Goal: Task Accomplishment & Management: Use online tool/utility

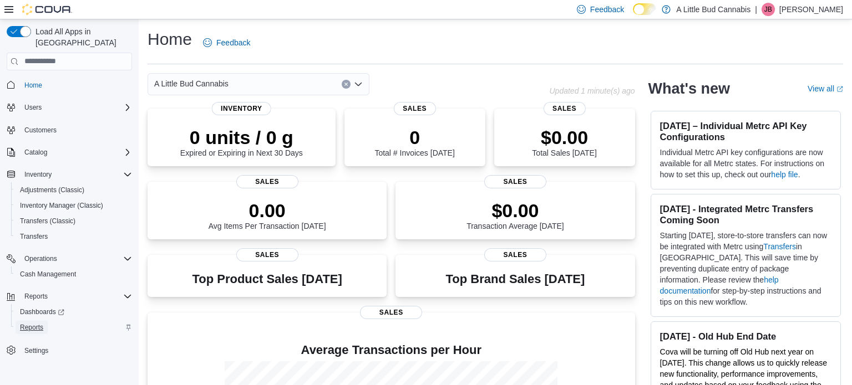
click at [27, 321] on span "Reports" at bounding box center [31, 327] width 23 height 13
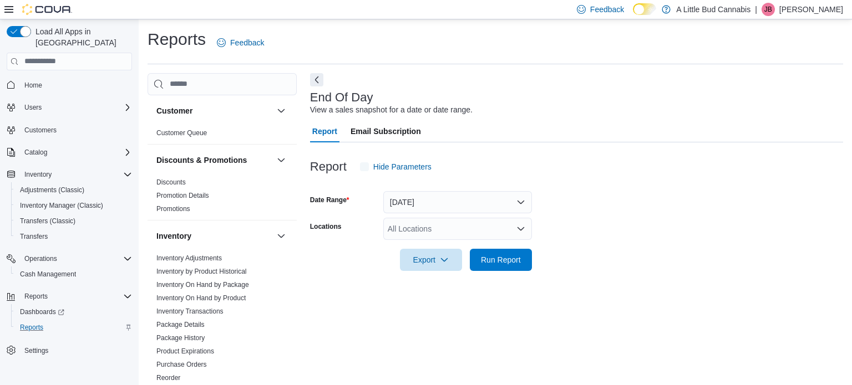
scroll to position [7, 0]
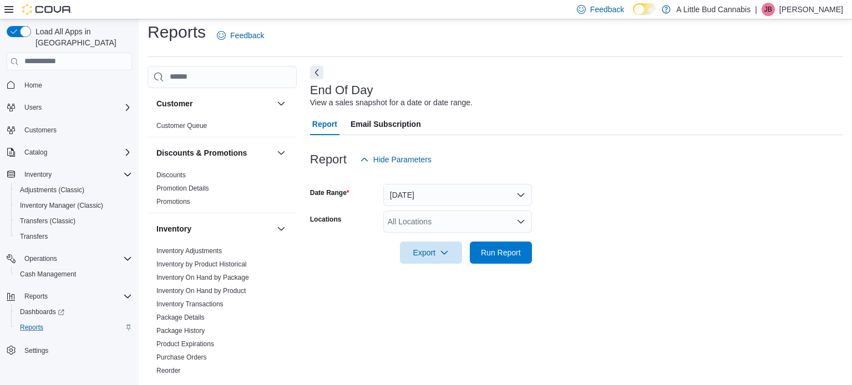
click at [429, 217] on div "All Locations" at bounding box center [457, 222] width 149 height 22
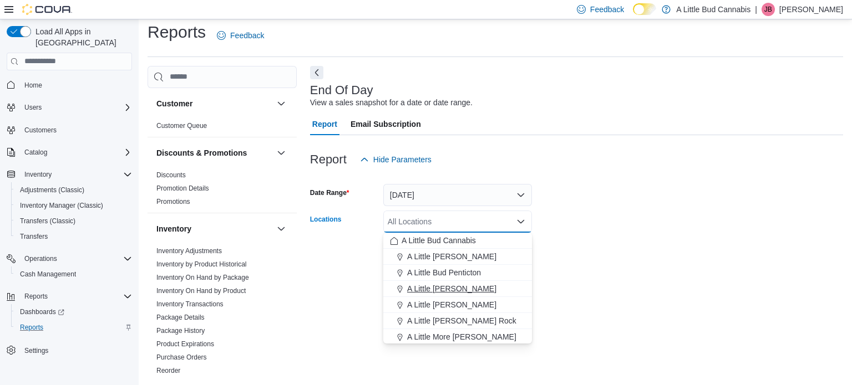
click at [438, 286] on span "A Little [PERSON_NAME]" at bounding box center [451, 288] width 89 height 11
click at [654, 261] on form "Date Range [DATE] Locations A Little [PERSON_NAME] Combo box. Selected. A Littl…" at bounding box center [576, 217] width 533 height 93
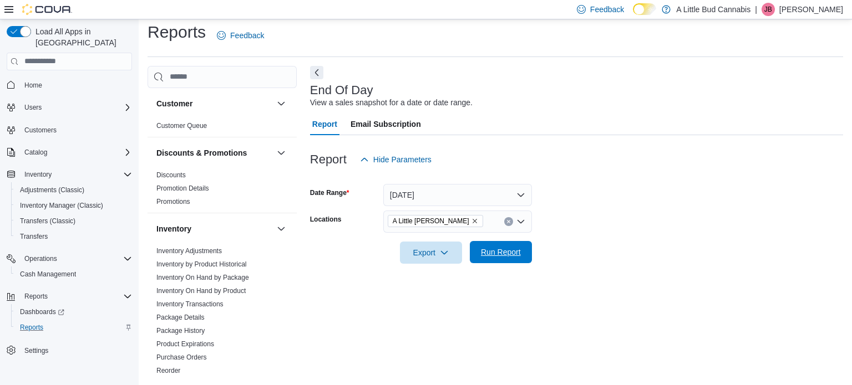
click at [525, 261] on button "Run Report" at bounding box center [501, 252] width 62 height 22
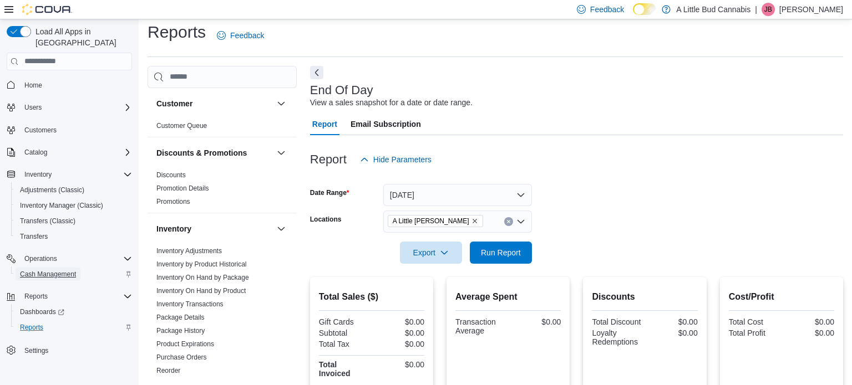
click at [41, 270] on span "Cash Management" at bounding box center [48, 274] width 56 height 9
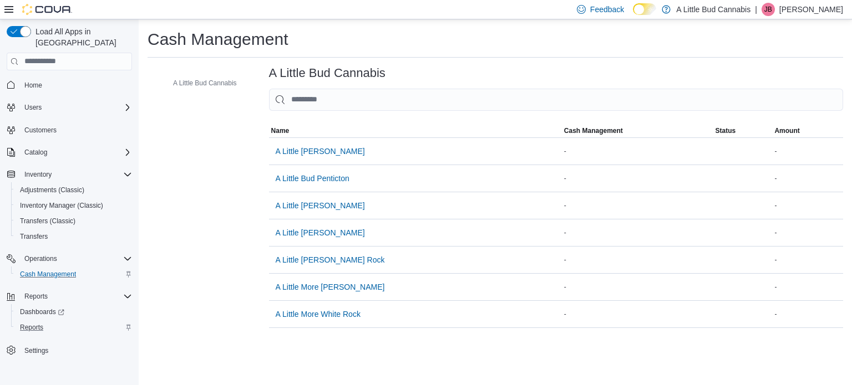
click at [41, 270] on span "Cash Management" at bounding box center [48, 274] width 56 height 9
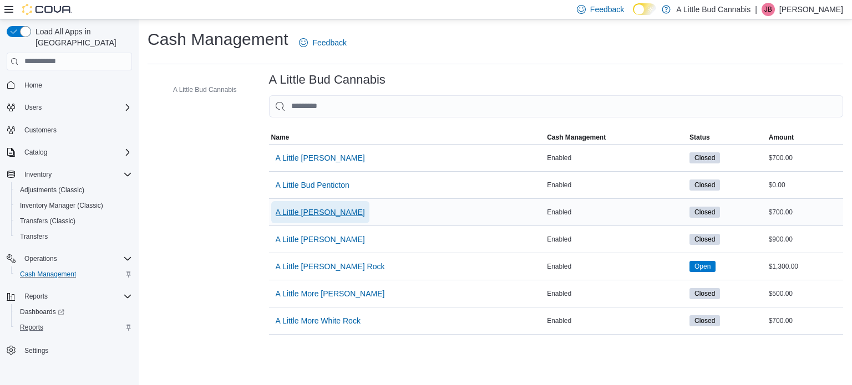
click at [352, 202] on span "A Little [PERSON_NAME]" at bounding box center [320, 212] width 89 height 22
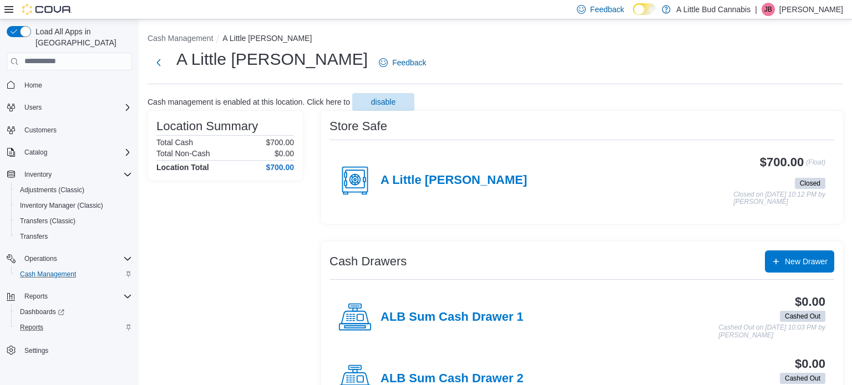
click at [363, 194] on rect at bounding box center [364, 193] width 4 height 2
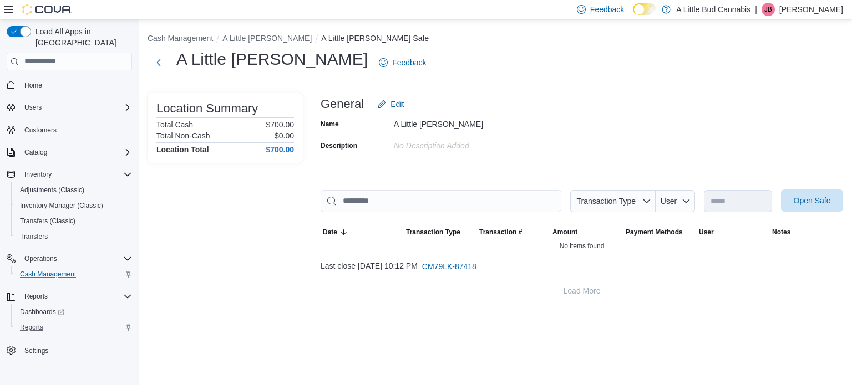
click at [795, 205] on span "Open Safe" at bounding box center [812, 200] width 37 height 11
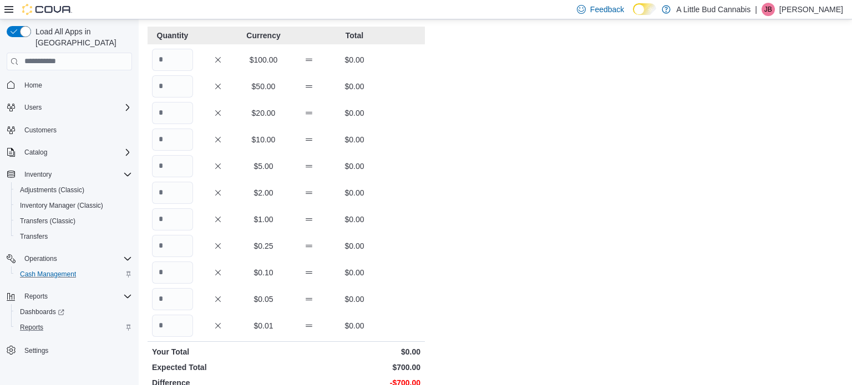
scroll to position [89, 0]
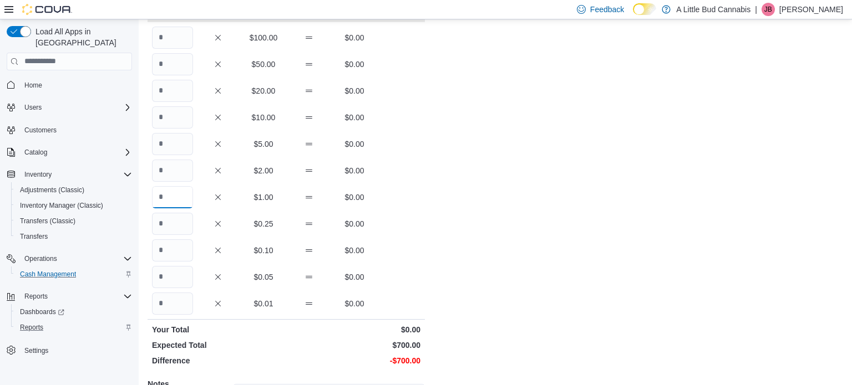
click at [163, 192] on input "Quantity" at bounding box center [172, 197] width 41 height 22
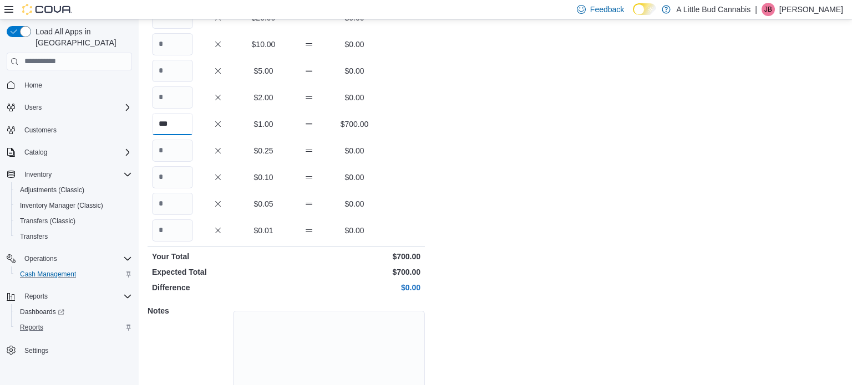
scroll to position [212, 0]
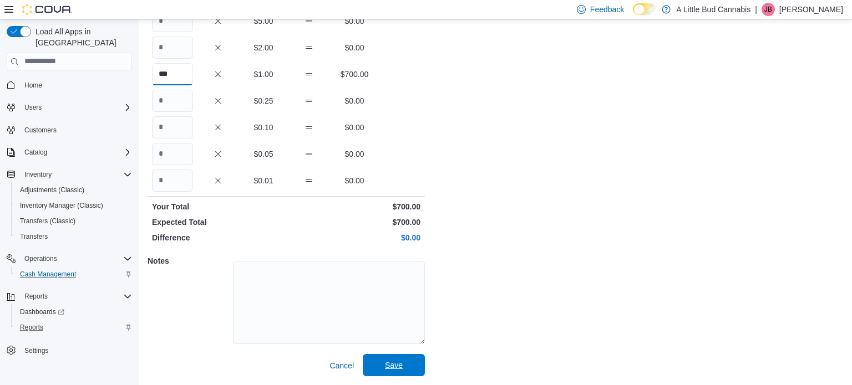
type input "***"
click at [391, 365] on span "Save" at bounding box center [394, 365] width 18 height 11
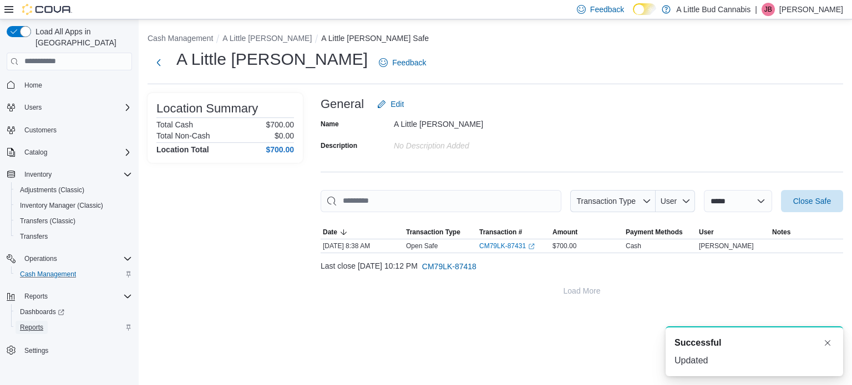
click at [38, 323] on span "Reports" at bounding box center [31, 327] width 23 height 9
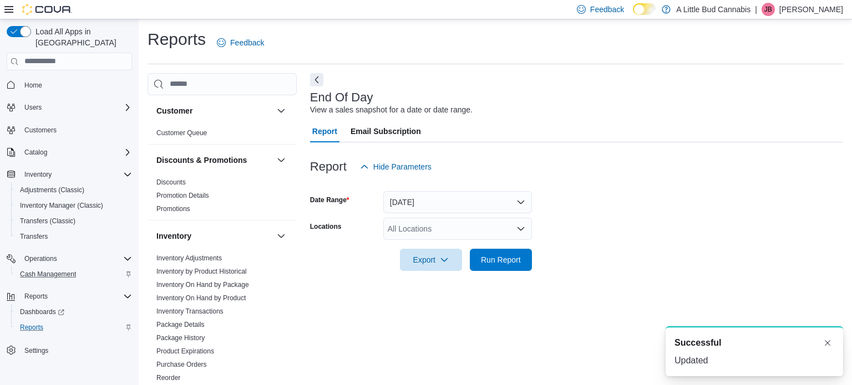
scroll to position [7, 0]
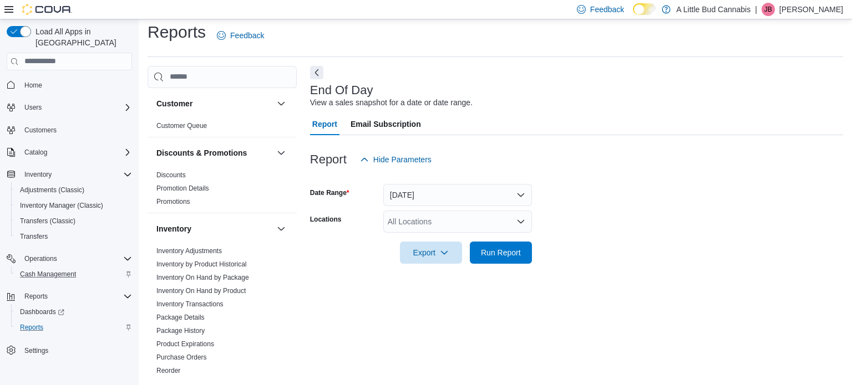
click at [429, 222] on div "All Locations" at bounding box center [457, 222] width 149 height 22
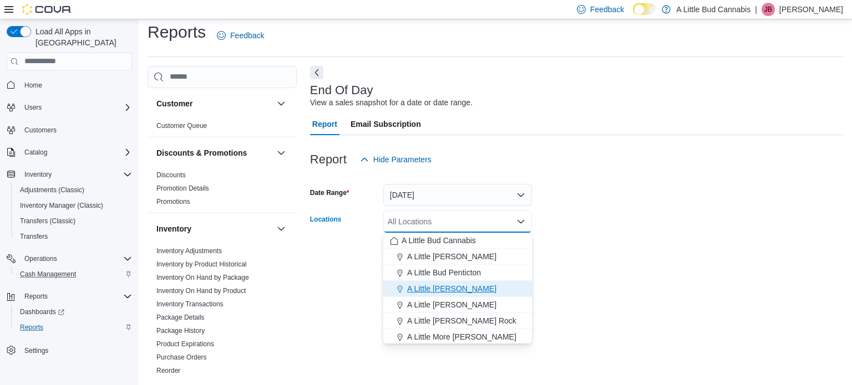
click at [448, 282] on button "A Little [PERSON_NAME]" at bounding box center [457, 289] width 149 height 16
click at [568, 255] on form "Date Range [DATE] Locations A Little [PERSON_NAME] Combo box. Selected. A Littl…" at bounding box center [576, 217] width 533 height 93
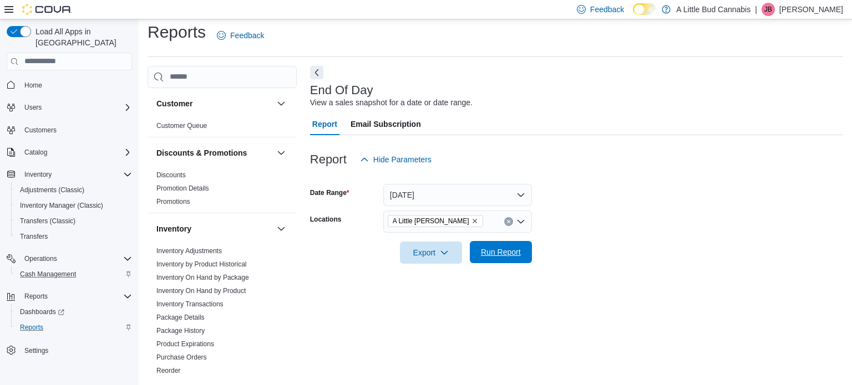
click at [498, 260] on span "Run Report" at bounding box center [500, 252] width 49 height 22
